Goal: Task Accomplishment & Management: Complete application form

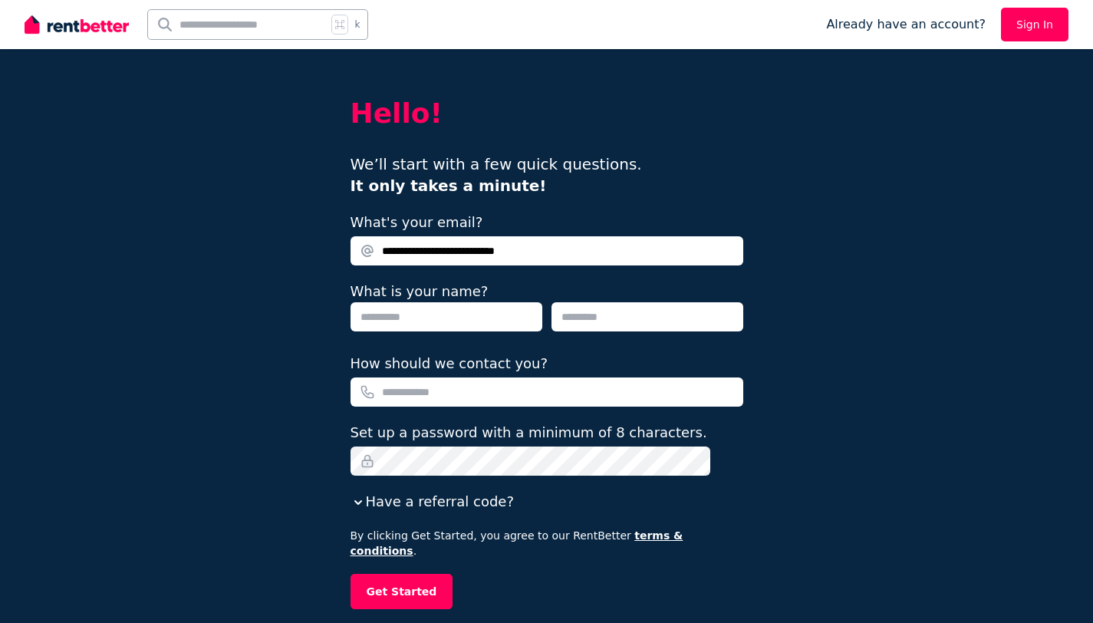
type input "**********"
type input "******"
type input "**********"
click at [413, 591] on button "Get Started" at bounding box center [402, 591] width 103 height 35
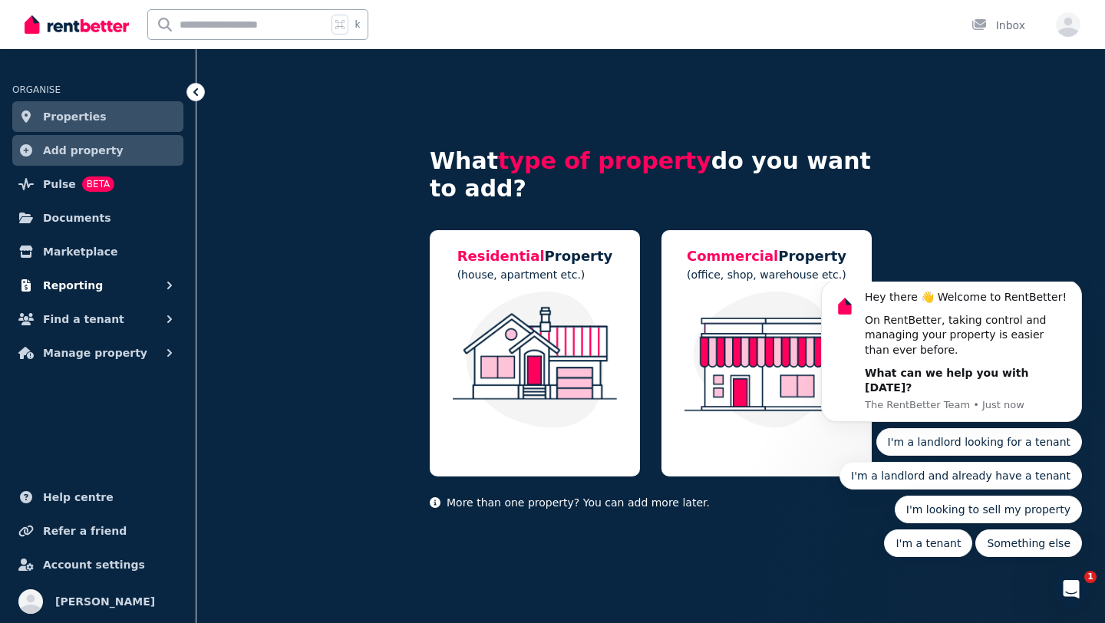
click at [99, 282] on button "Reporting" at bounding box center [97, 285] width 171 height 31
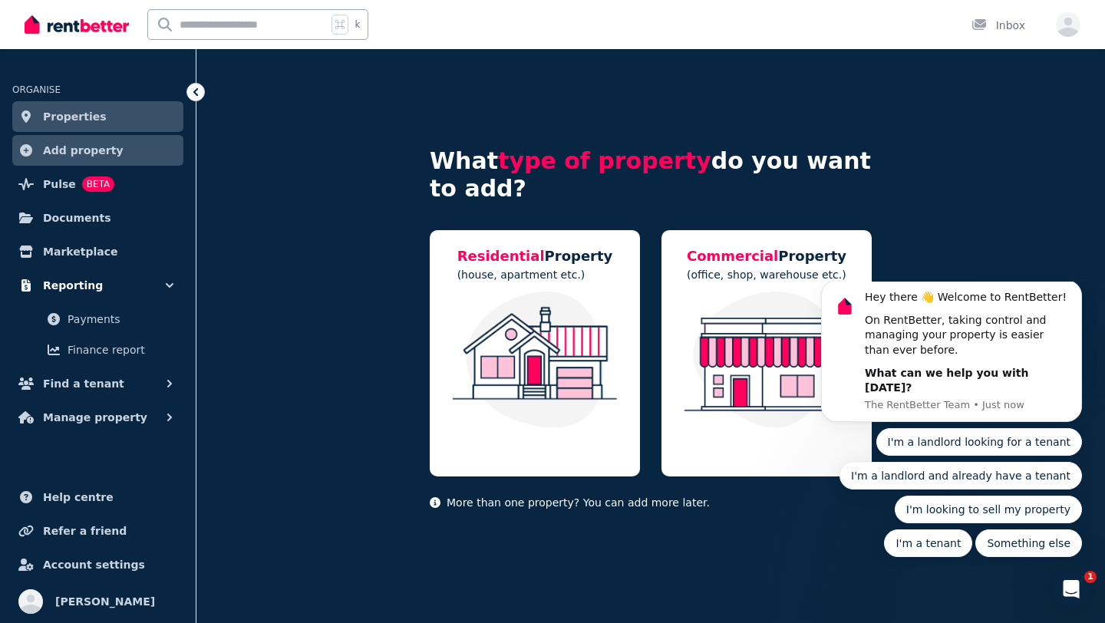
click at [163, 283] on icon "button" at bounding box center [169, 285] width 15 height 15
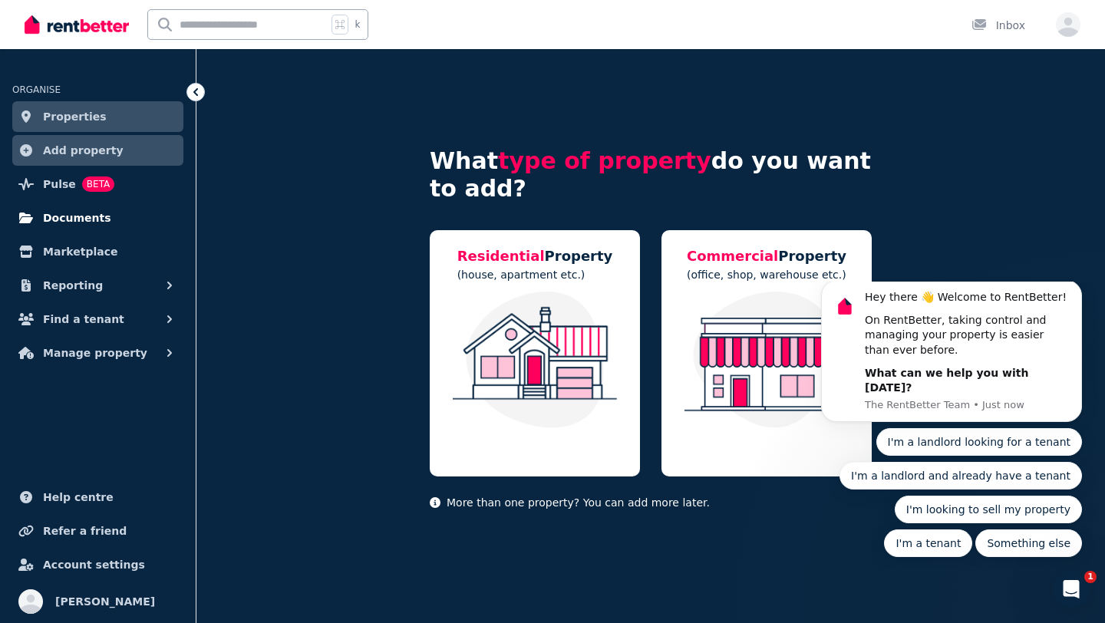
click at [73, 210] on span "Documents" at bounding box center [77, 218] width 68 height 18
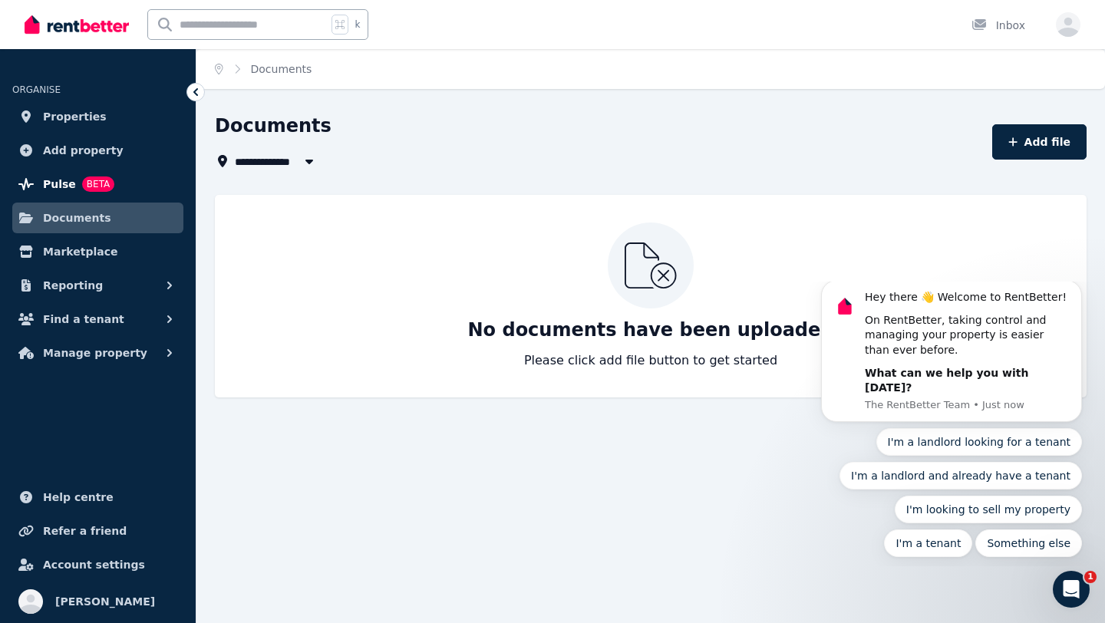
click at [58, 183] on span "Pulse" at bounding box center [59, 184] width 33 height 18
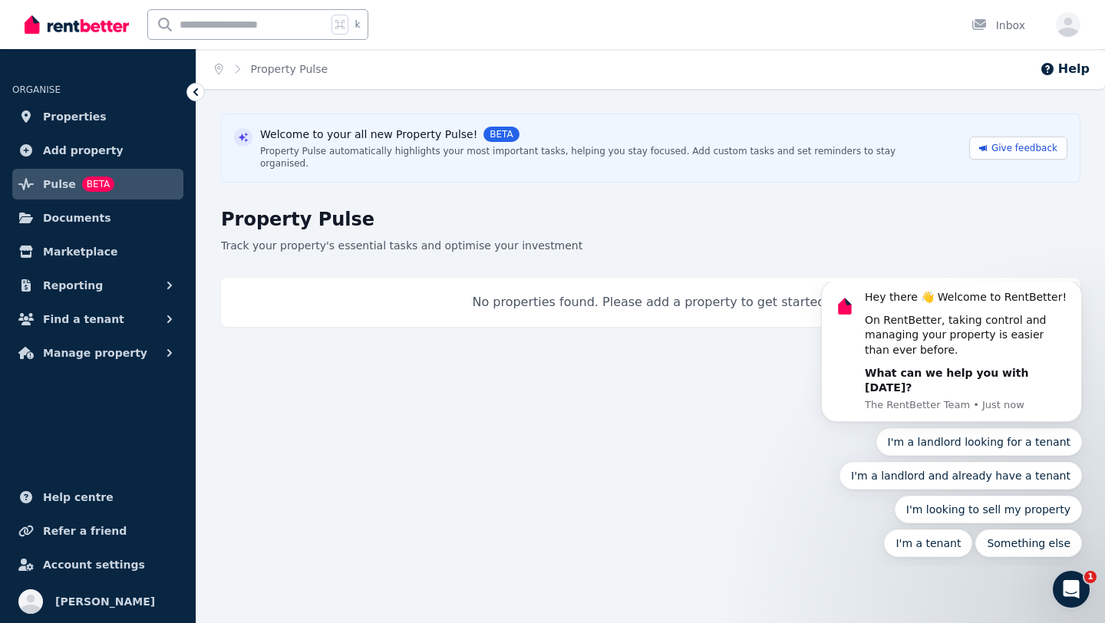
click at [80, 25] on img at bounding box center [77, 24] width 104 height 23
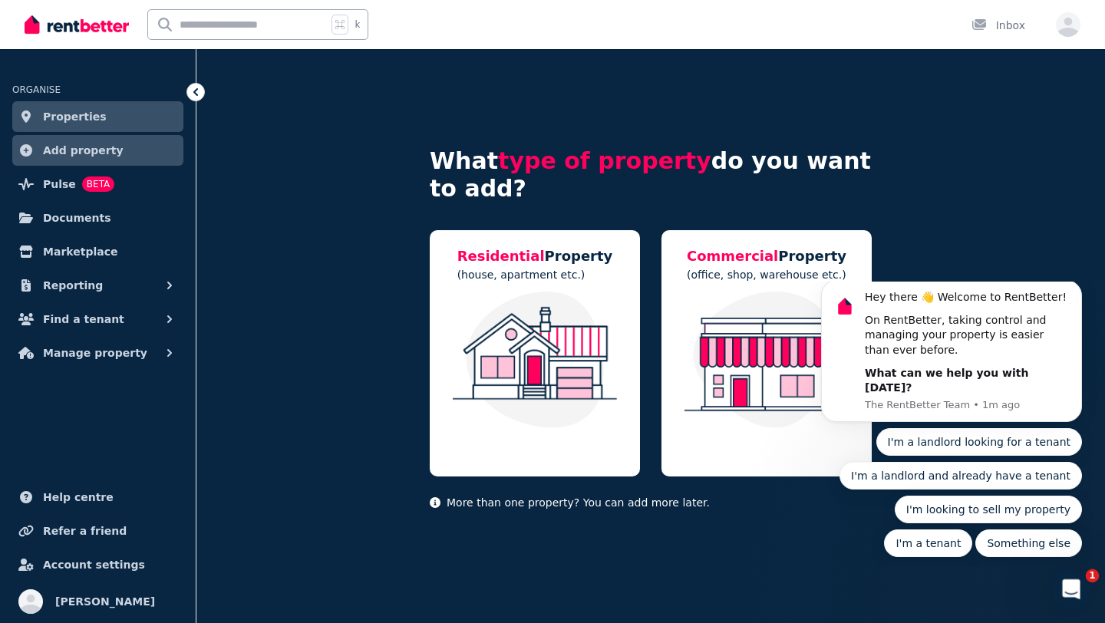
click at [1069, 581] on icon "Open Intercom Messenger" at bounding box center [1068, 587] width 11 height 12
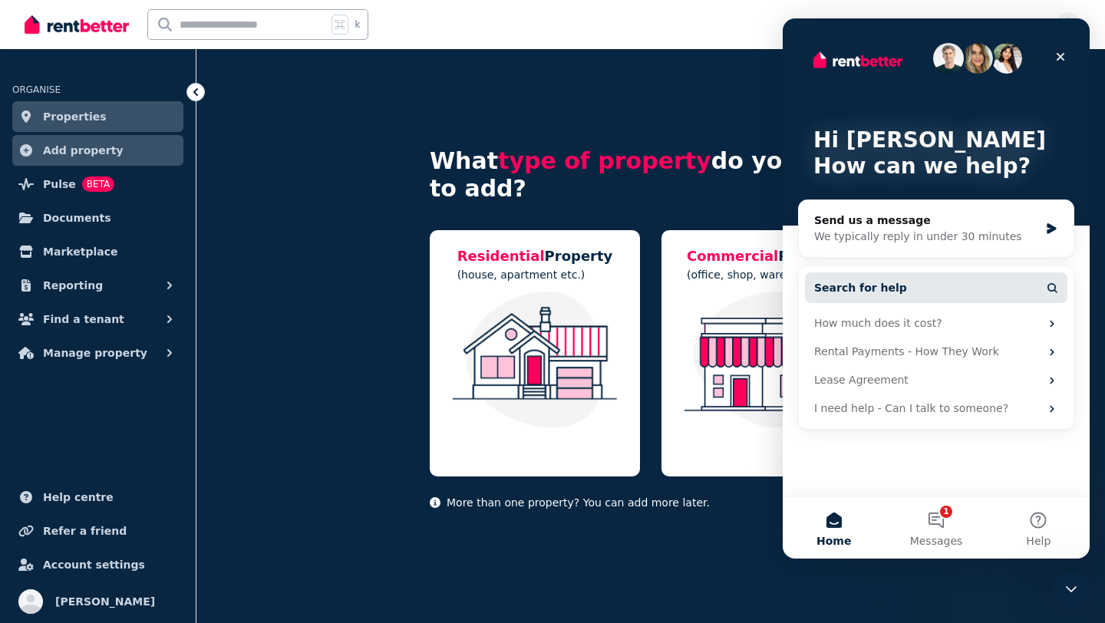
click at [899, 290] on button "Search for help" at bounding box center [936, 287] width 262 height 31
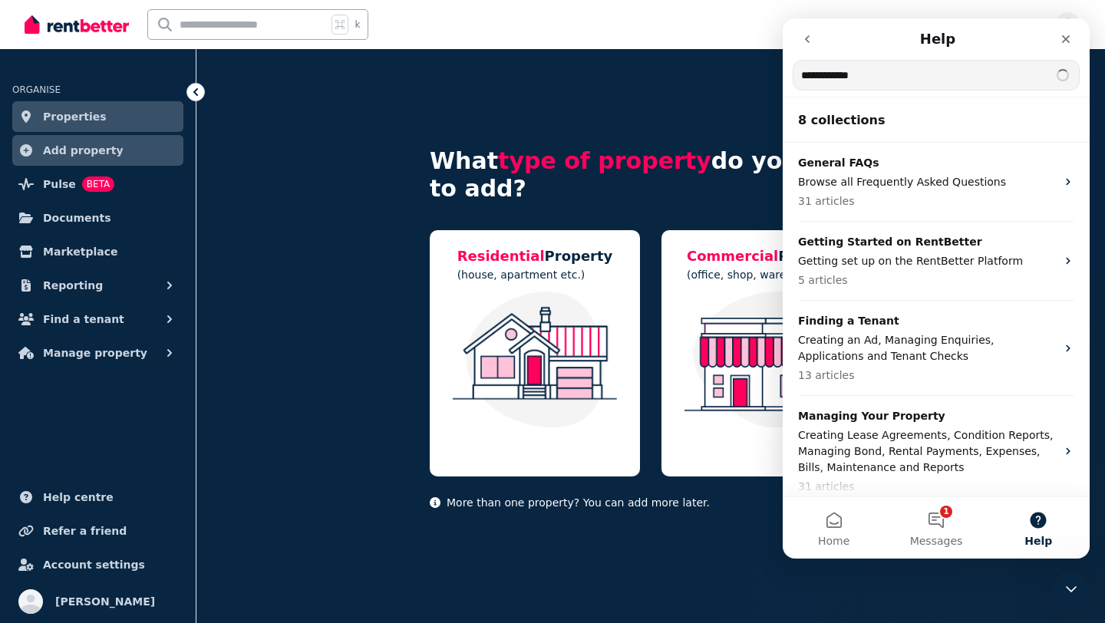
type input "**********"
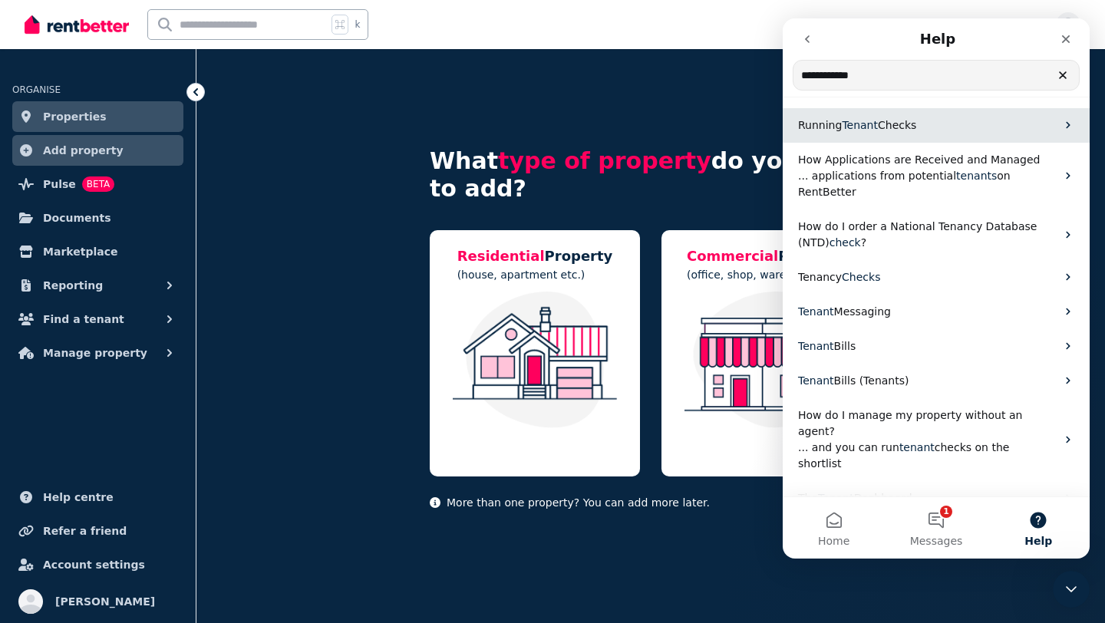
click at [883, 120] on span "Checks" at bounding box center [897, 125] width 38 height 12
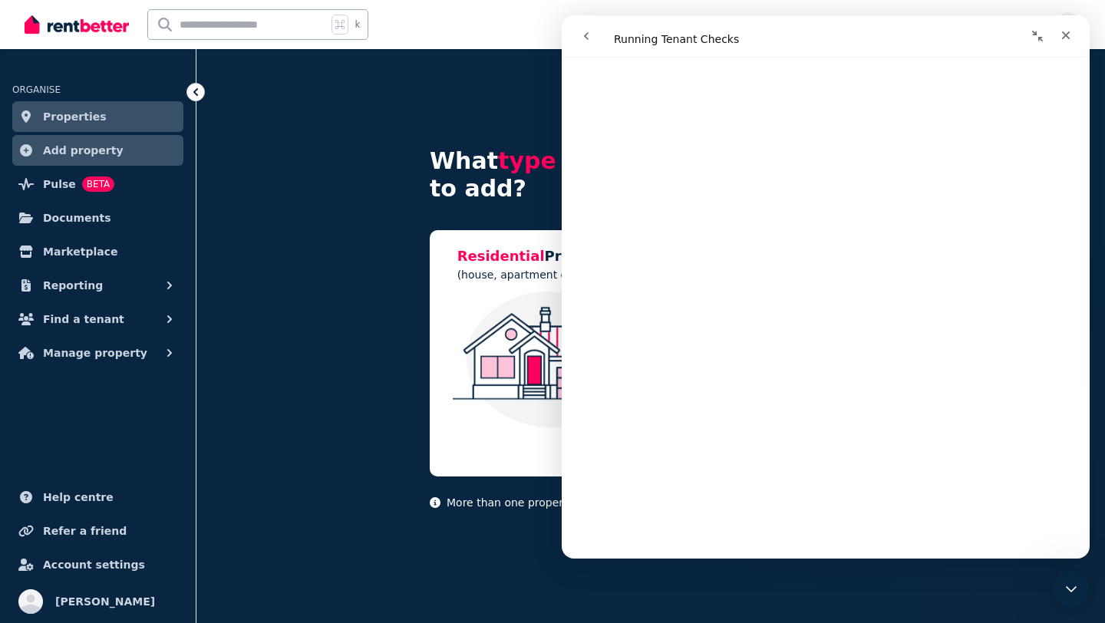
scroll to position [1827, 0]
click at [84, 571] on span "Account settings" at bounding box center [94, 564] width 102 height 18
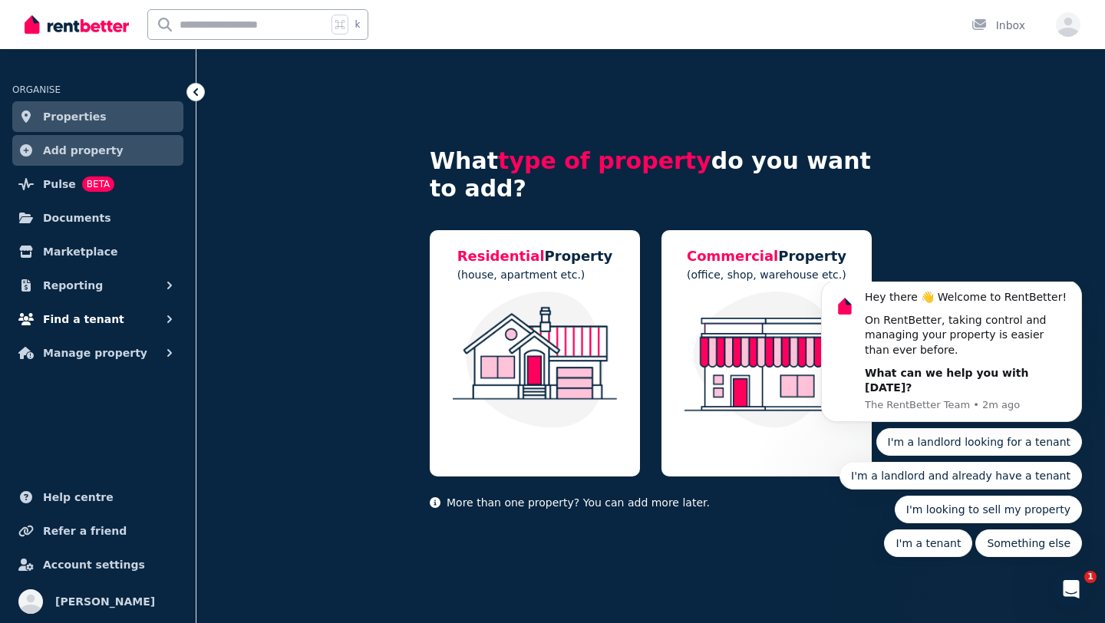
click at [173, 322] on icon "button" at bounding box center [169, 318] width 15 height 15
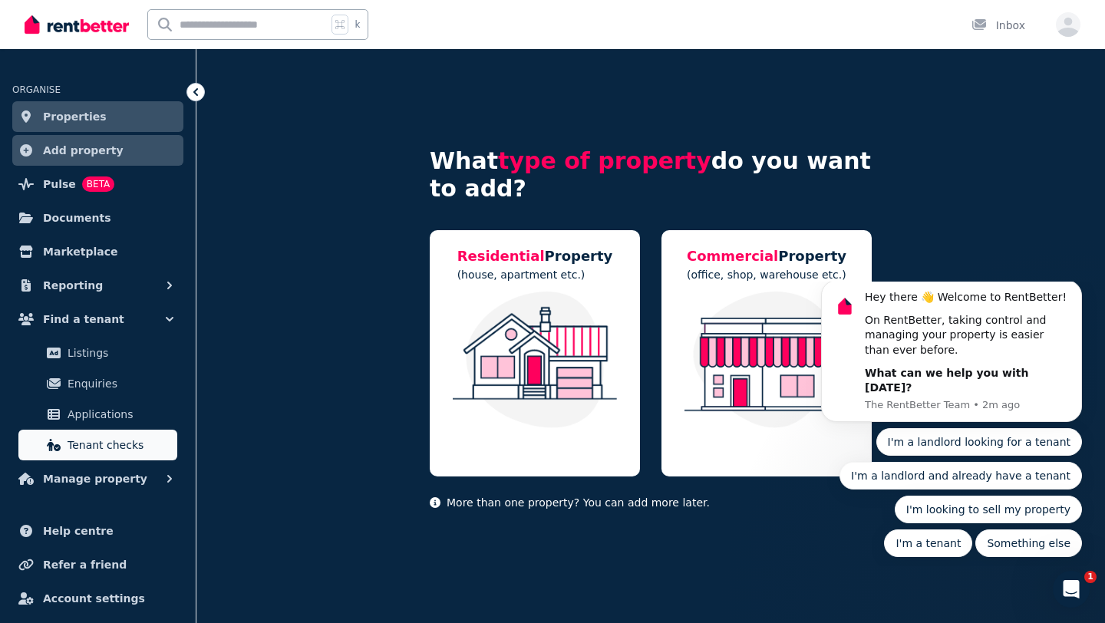
click at [120, 440] on span "Tenant checks" at bounding box center [120, 445] width 104 height 18
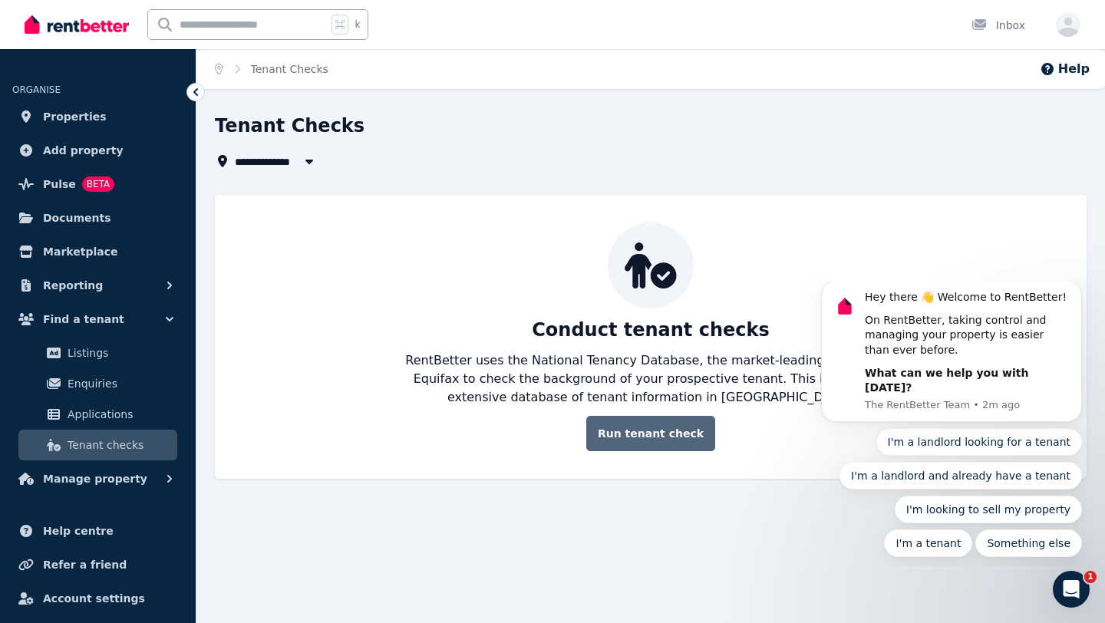
click at [654, 436] on link "Run tenant check" at bounding box center [650, 433] width 129 height 35
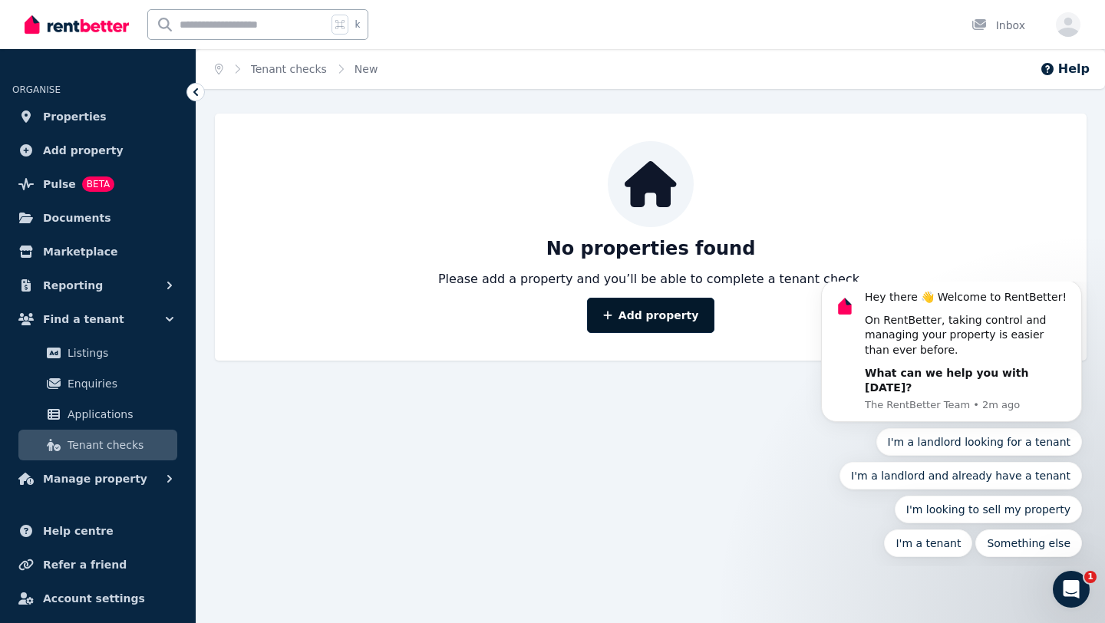
click at [641, 313] on link "Add property" at bounding box center [651, 315] width 128 height 35
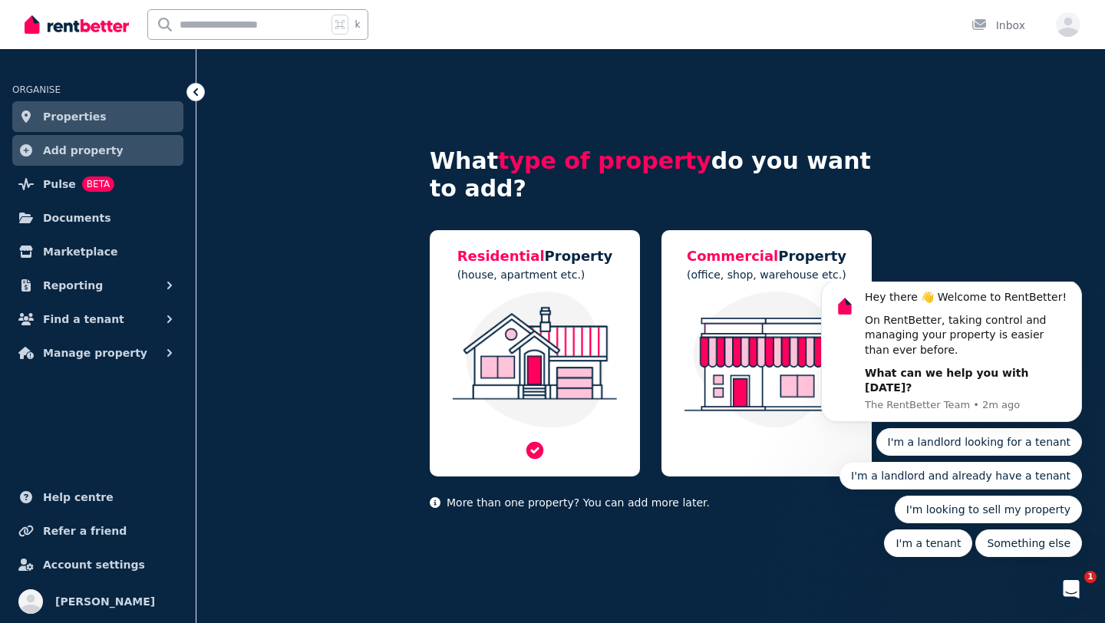
click at [539, 314] on img at bounding box center [535, 360] width 180 height 137
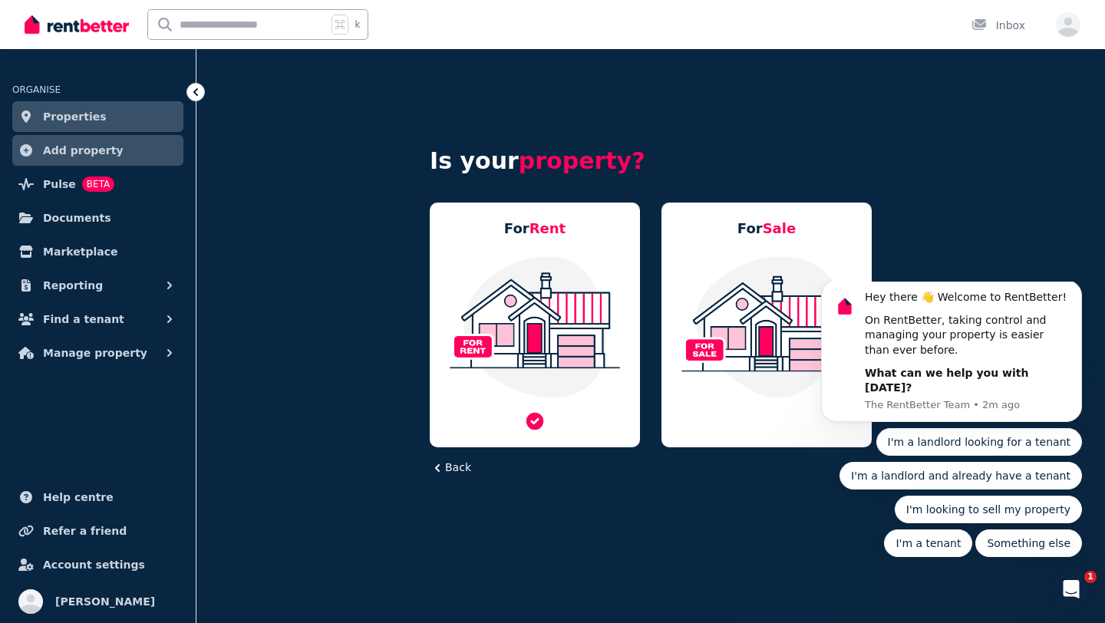
click at [549, 272] on img at bounding box center [535, 327] width 180 height 144
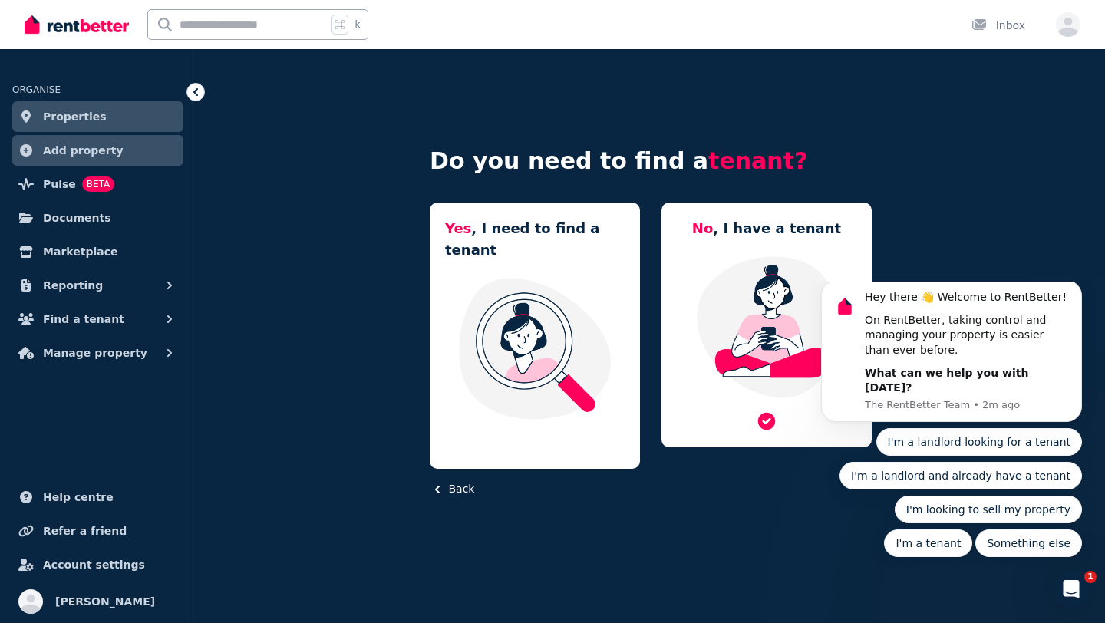
click at [717, 272] on img at bounding box center [767, 327] width 180 height 144
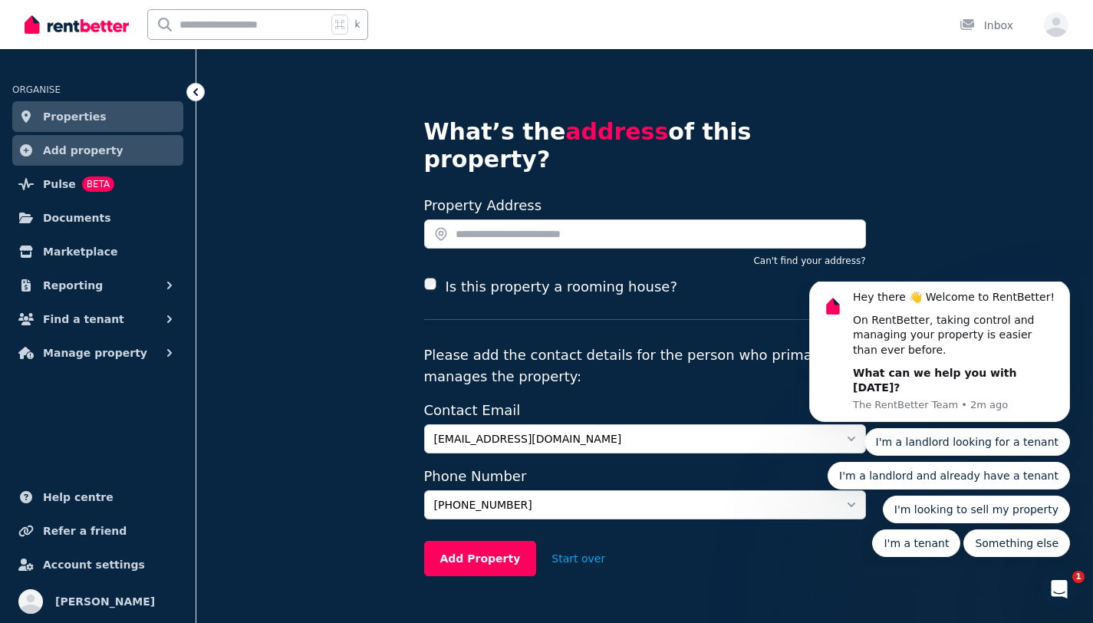
scroll to position [41, 0]
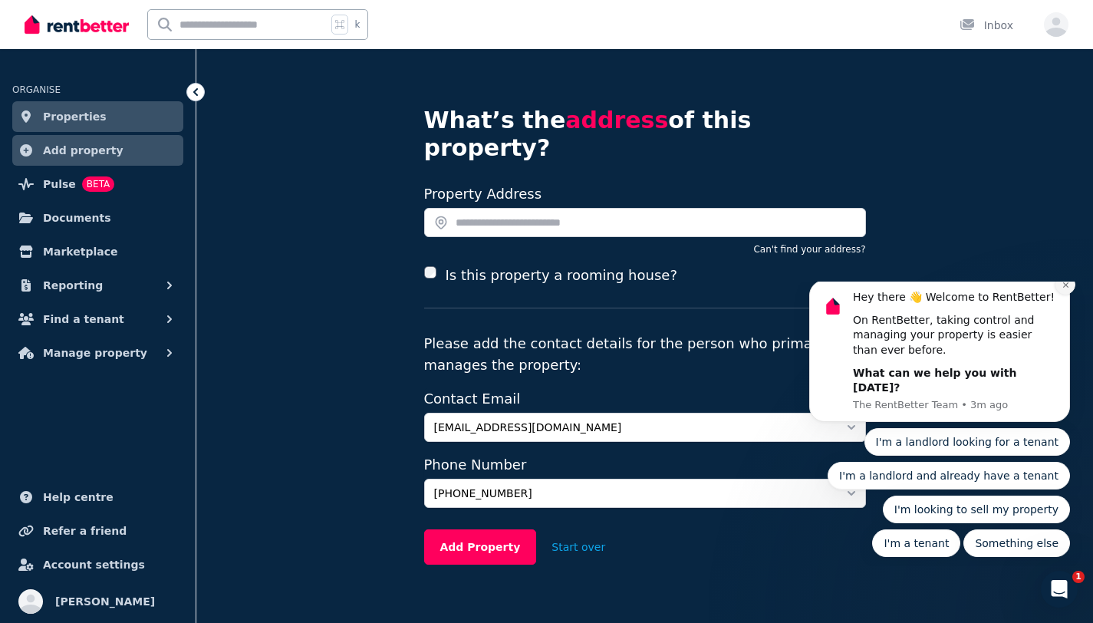
click at [1070, 295] on button "Dismiss notification" at bounding box center [1066, 285] width 20 height 20
